Goal: Transaction & Acquisition: Purchase product/service

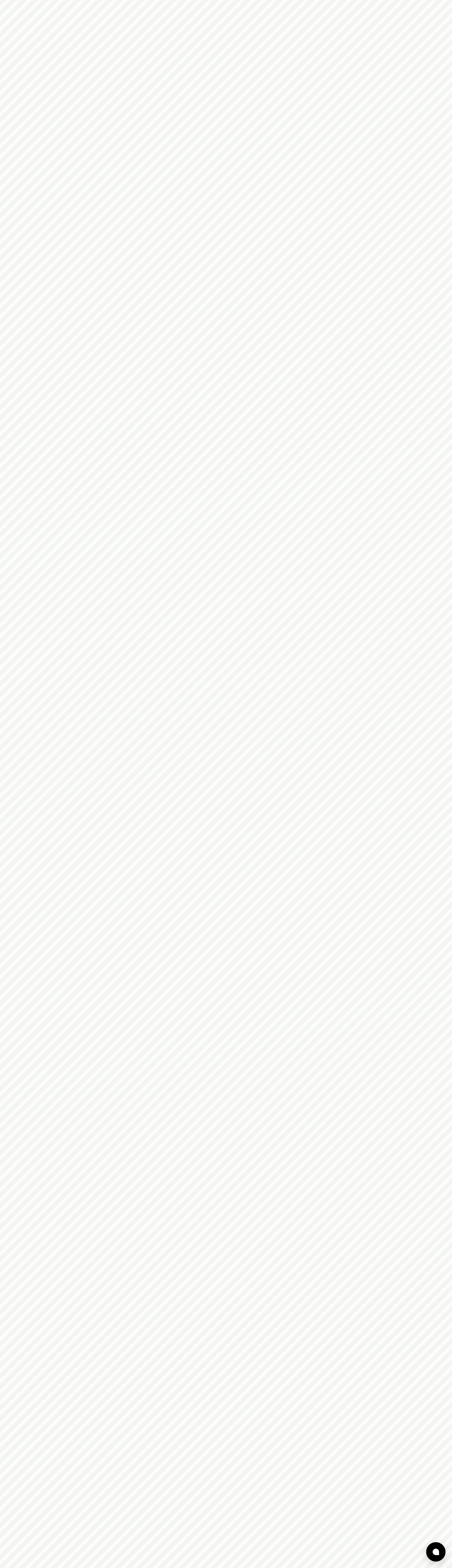
click at [28, 0] on html at bounding box center [226, 0] width 452 height 0
click at [434, 0] on html at bounding box center [226, 0] width 452 height 0
click at [299, 0] on html at bounding box center [226, 0] width 452 height 0
click at [29, 0] on html at bounding box center [226, 0] width 452 height 0
